Goal: Task Accomplishment & Management: Use online tool/utility

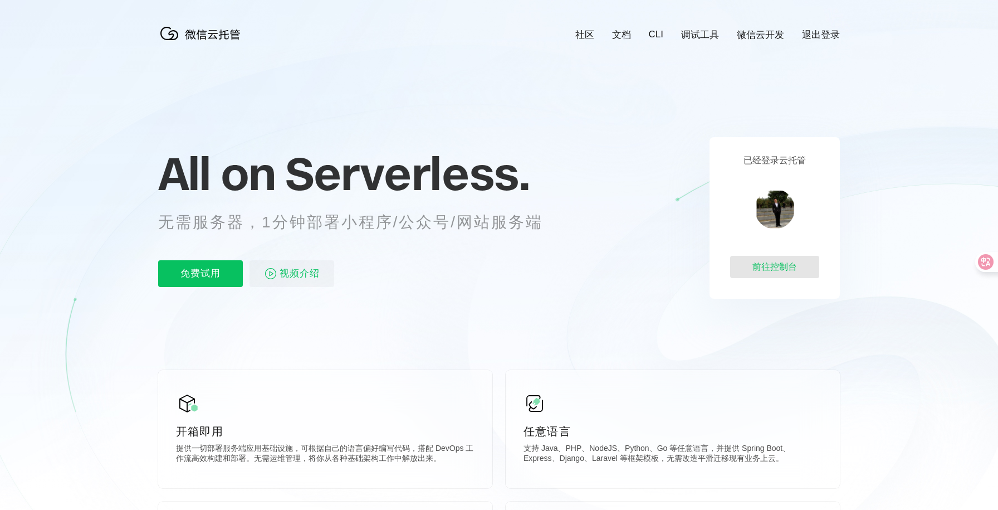
click at [769, 271] on div "前往控制台" at bounding box center [774, 267] width 89 height 22
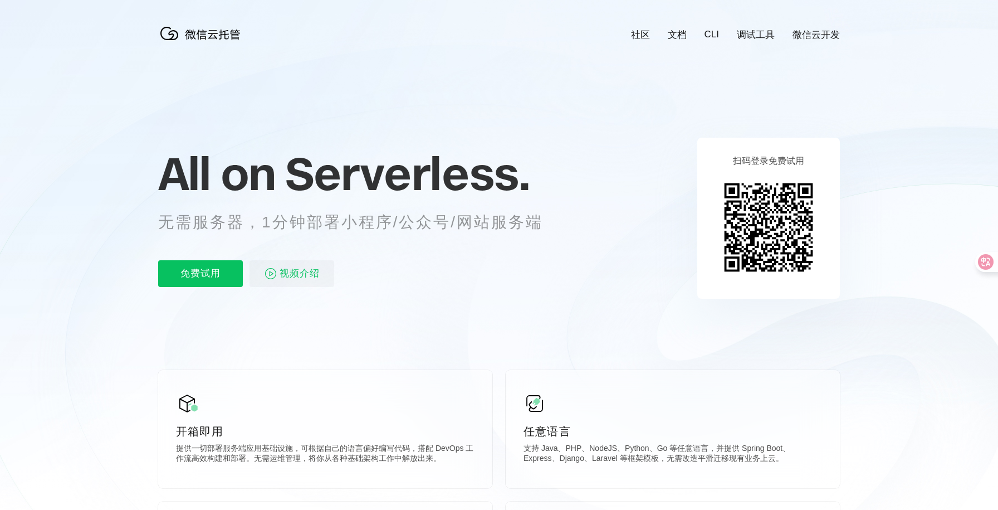
scroll to position [0, 1980]
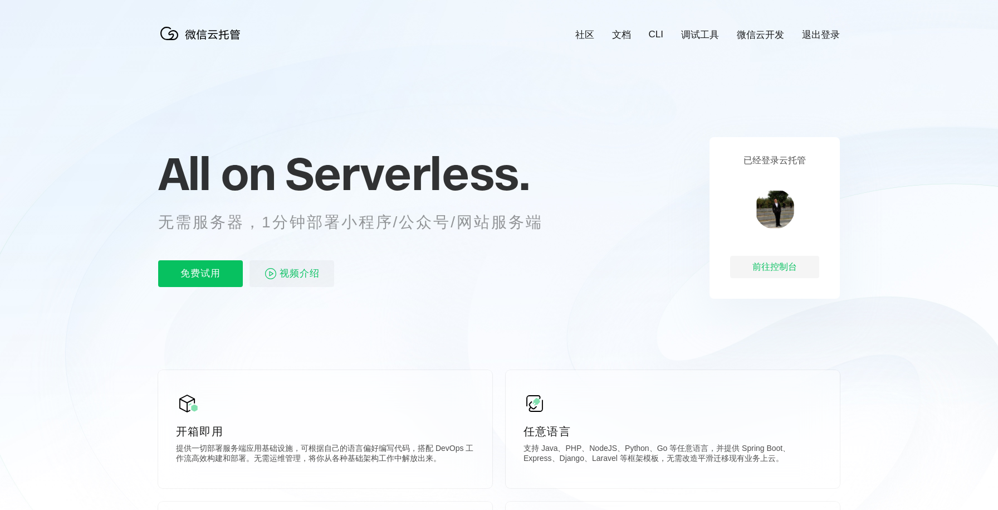
scroll to position [0, 1980]
click at [785, 272] on div "前往控制台" at bounding box center [774, 267] width 89 height 22
click at [215, 279] on p "免费试用" at bounding box center [200, 273] width 85 height 27
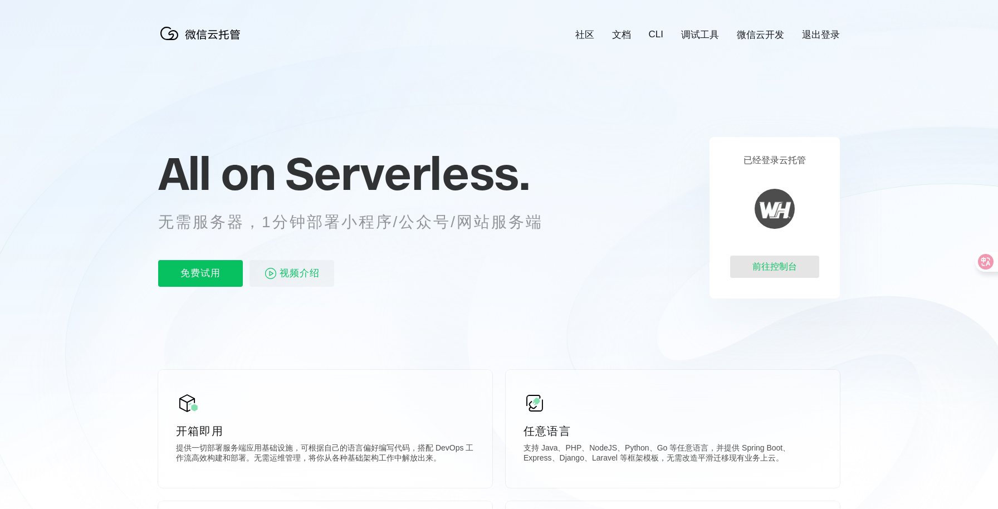
click at [776, 272] on div "前往控制台" at bounding box center [774, 267] width 89 height 22
